Goal: Communication & Community: Share content

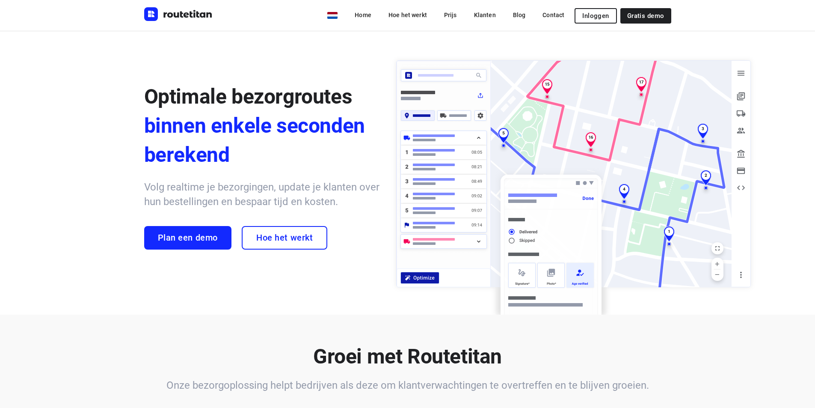
click at [512, 12] on span "Inloggen" at bounding box center [595, 15] width 27 height 7
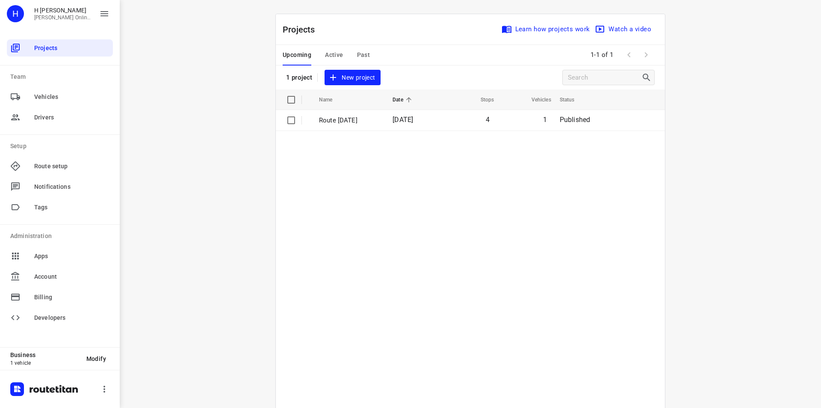
click at [368, 120] on p "Route [DATE]" at bounding box center [349, 121] width 61 height 10
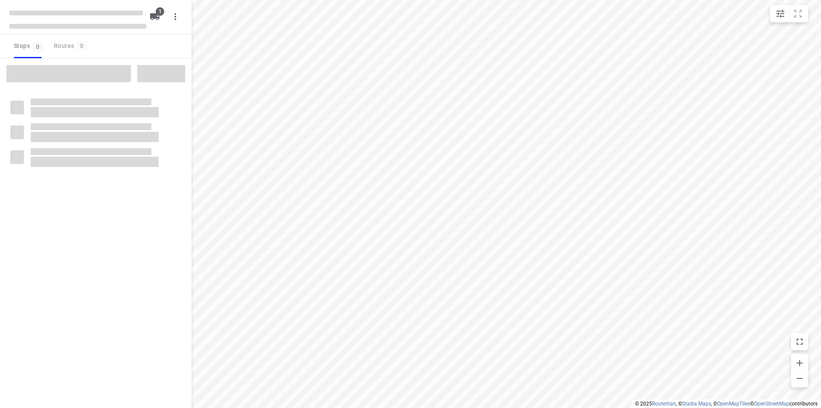
type input "distance"
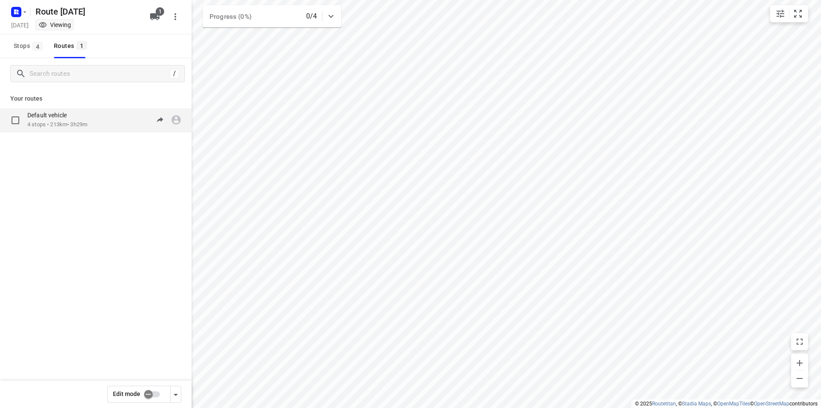
click at [51, 121] on p "4 stops • 213km • 3h29m" at bounding box center [57, 125] width 60 height 8
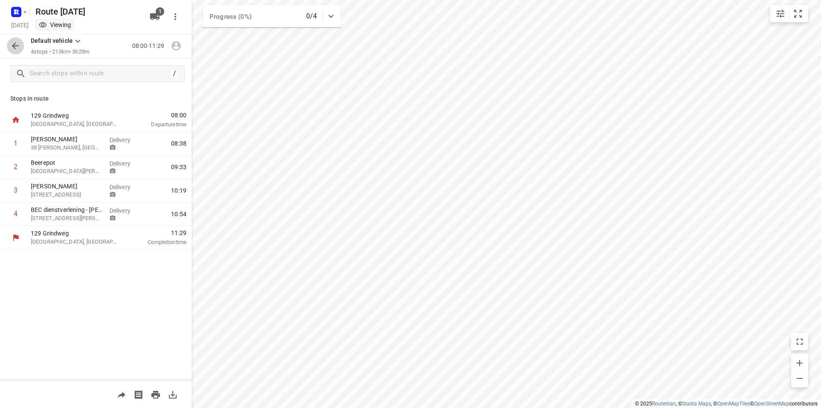
click at [17, 47] on icon "button" at bounding box center [15, 46] width 10 height 10
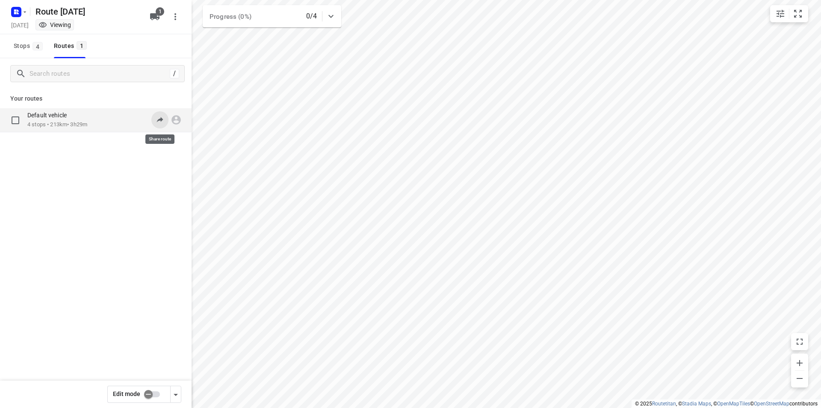
click at [161, 120] on icon at bounding box center [160, 120] width 6 height 6
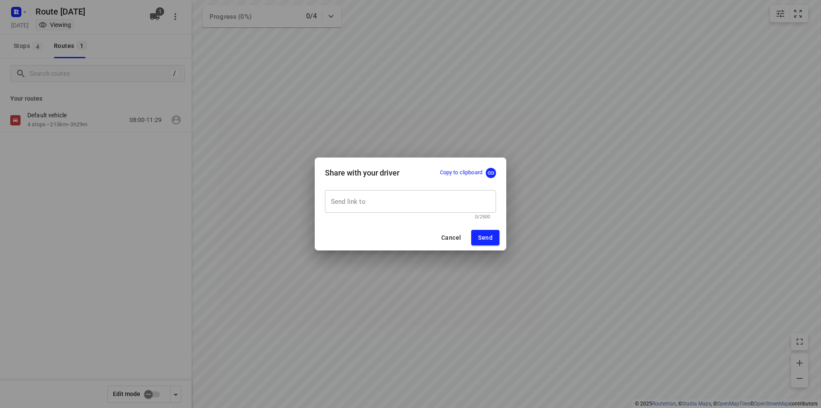
click at [451, 206] on input "text" at bounding box center [410, 201] width 171 height 23
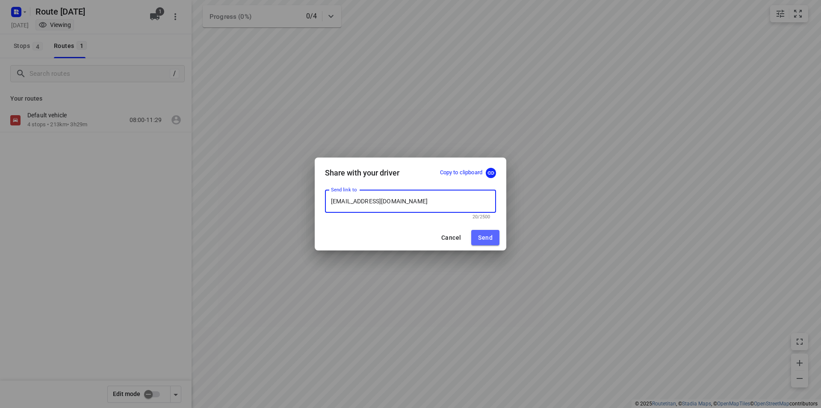
type input "[EMAIL_ADDRESS][DOMAIN_NAME]"
click at [490, 235] on span "Send" at bounding box center [485, 237] width 15 height 7
